Goal: Task Accomplishment & Management: Manage account settings

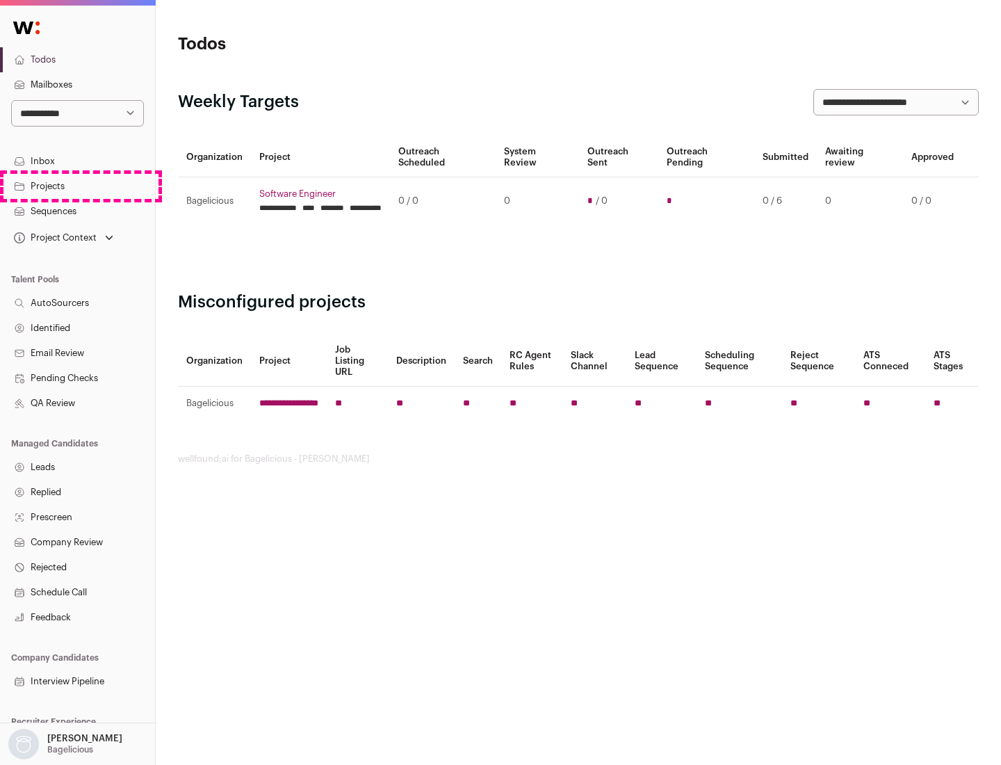
click at [77, 186] on link "Projects" at bounding box center [77, 186] width 155 height 25
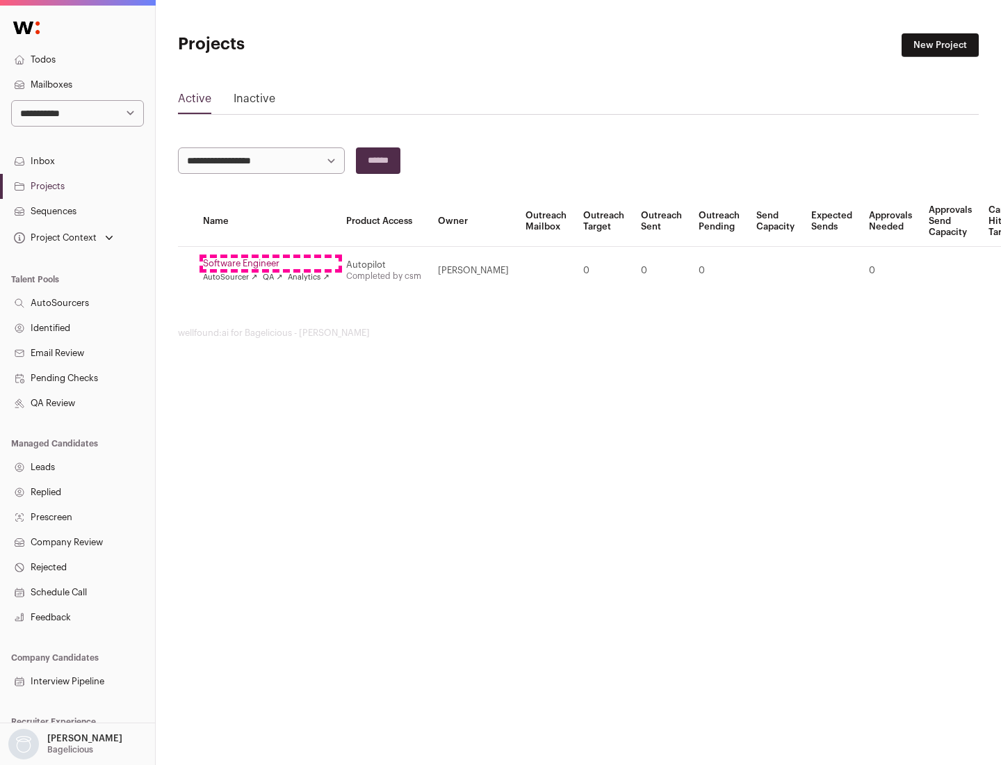
click at [270, 263] on link "Software Engineer" at bounding box center [266, 263] width 127 height 11
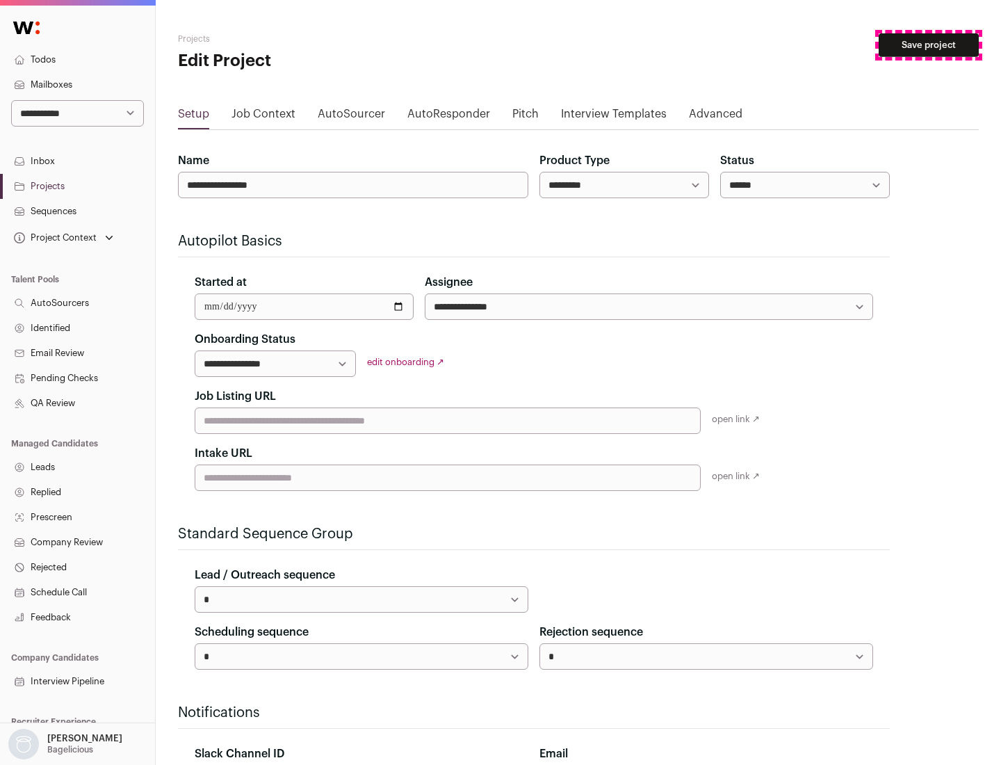
click at [929, 45] on button "Save project" at bounding box center [929, 45] width 100 height 24
